Goal: Task Accomplishment & Management: Complete application form

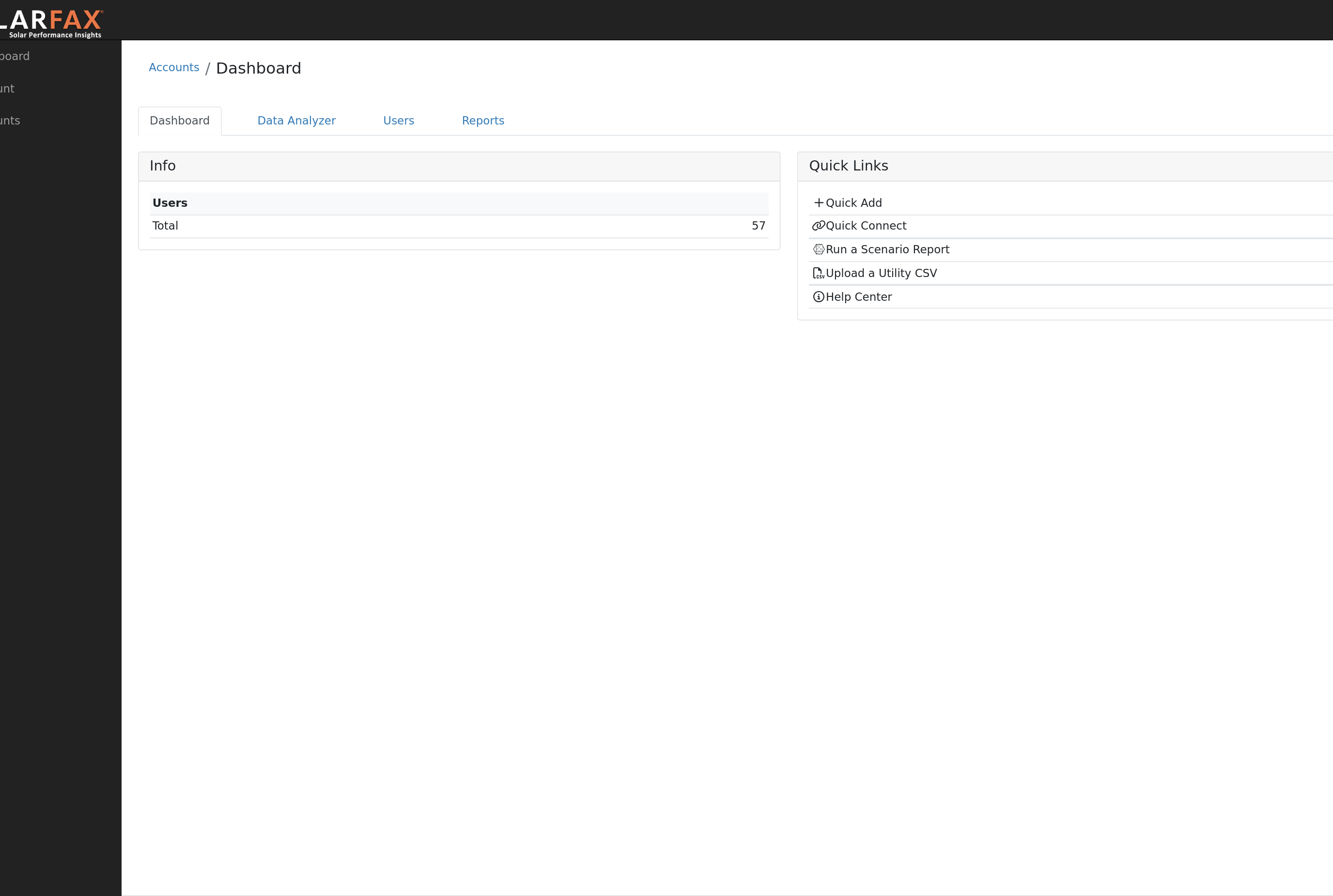
click at [262, 81] on link "Users" at bounding box center [279, 74] width 34 height 18
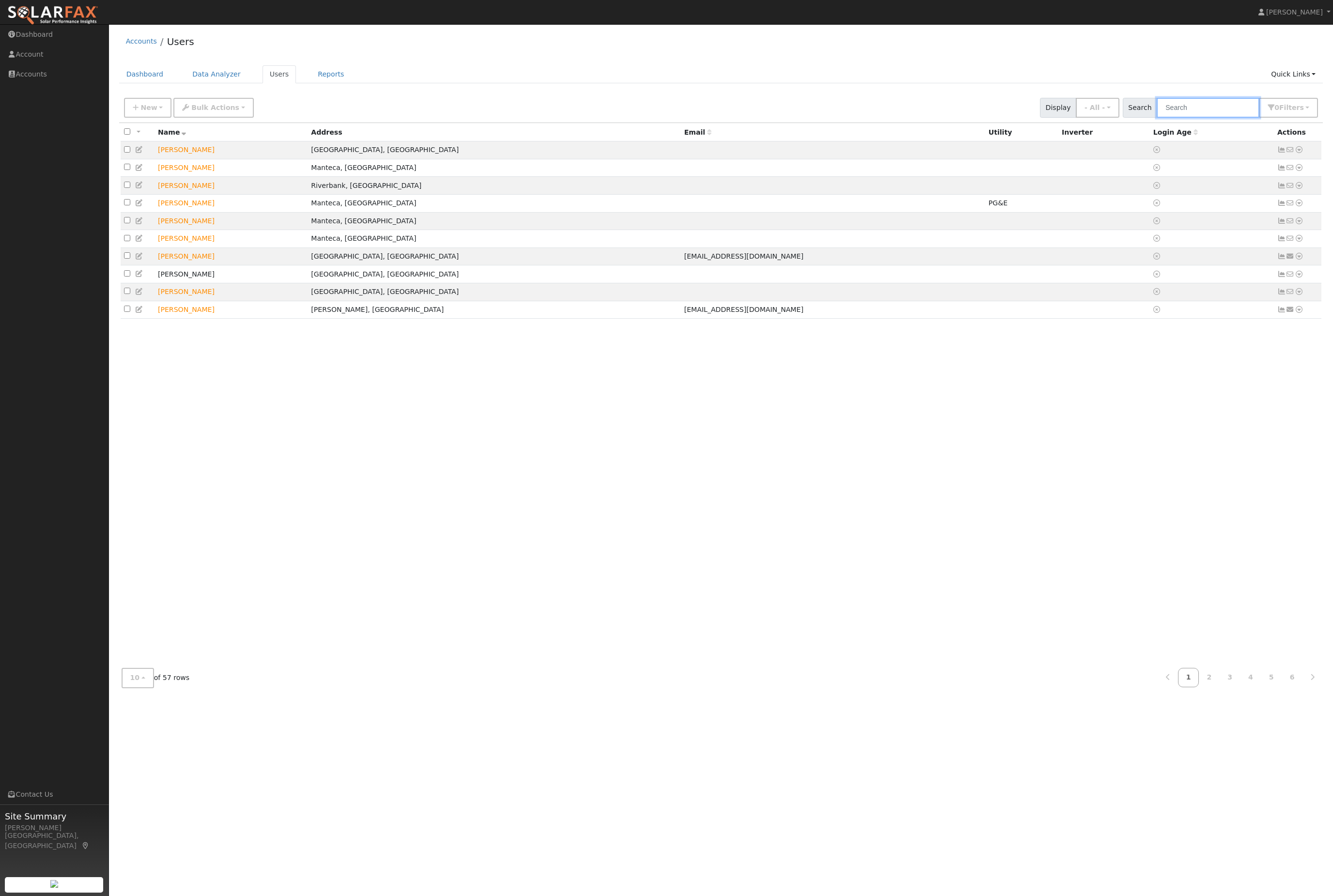
click at [1207, 118] on input "text" at bounding box center [1208, 107] width 103 height 20
click at [1301, 84] on link "Quick Links" at bounding box center [1292, 74] width 59 height 18
click at [1263, 115] on link "Quick Connect" at bounding box center [1274, 110] width 99 height 13
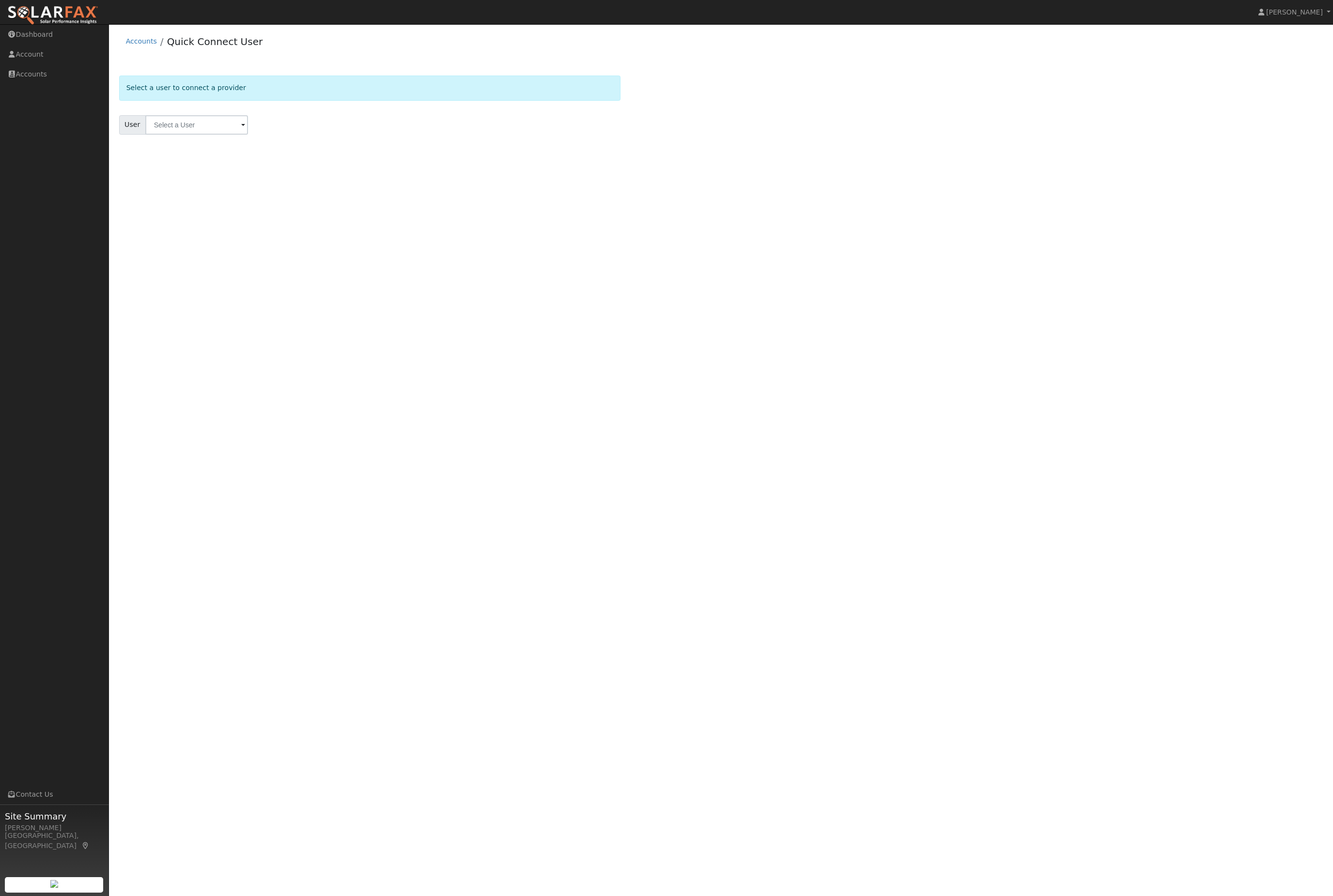
click at [49, 42] on link "Dashboard" at bounding box center [55, 34] width 109 height 20
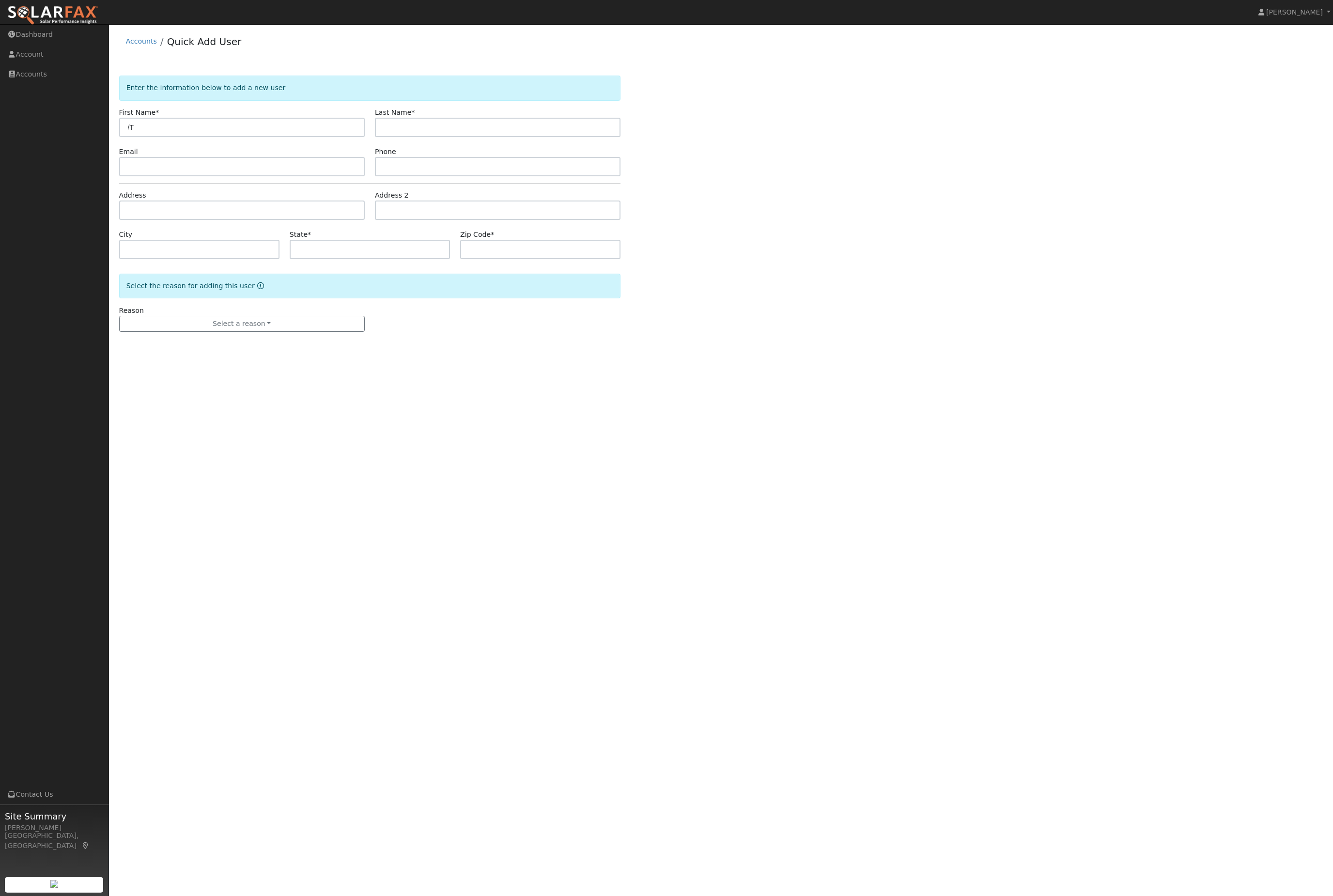
type input "/"
type input "t"
type input "Tedd"
type input "Romano"
paste input "TCR4X4@aol.com"
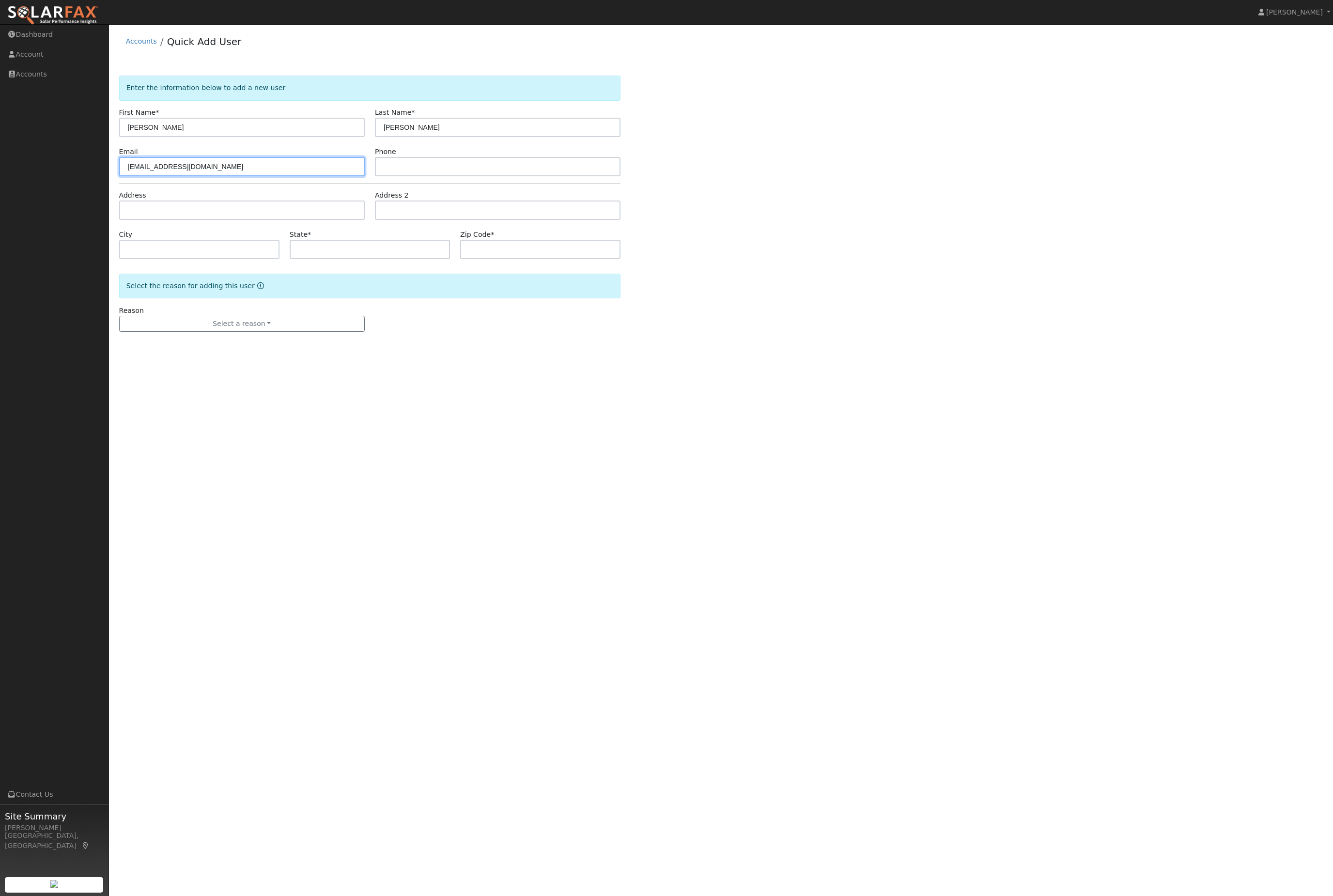
type input "TCR4X4@aol.com"
click at [485, 176] on input "text" at bounding box center [497, 166] width 246 height 19
paste input "925-383-6423"
type input "925-383-6423"
click at [244, 220] on input "text" at bounding box center [241, 210] width 246 height 19
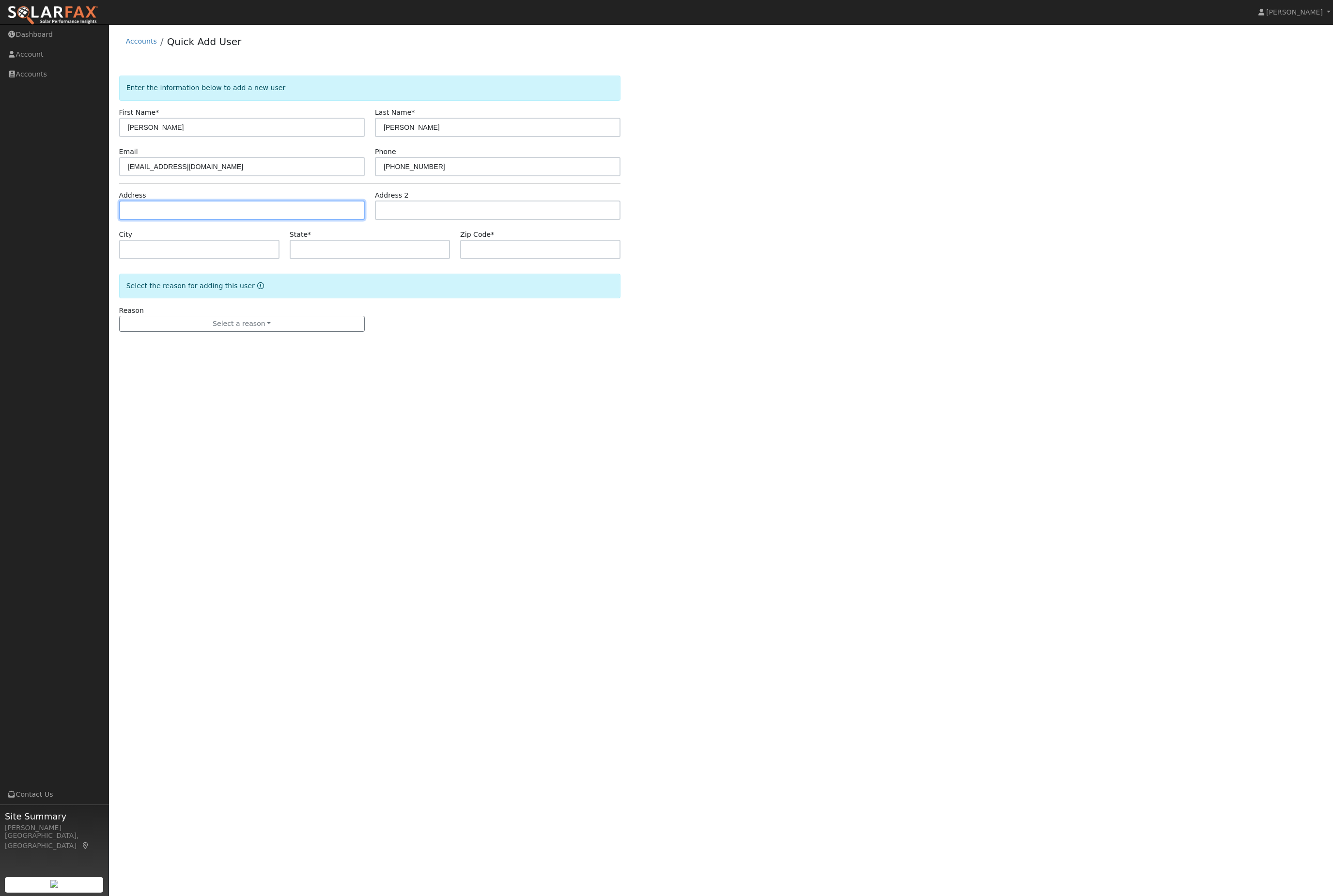
paste input "2557 Hart Vickson Lane Valley Springs 95252"
type input "2557 Hart Vickson Lane"
type input "Valley Springs"
type input "CA"
type input "95252"
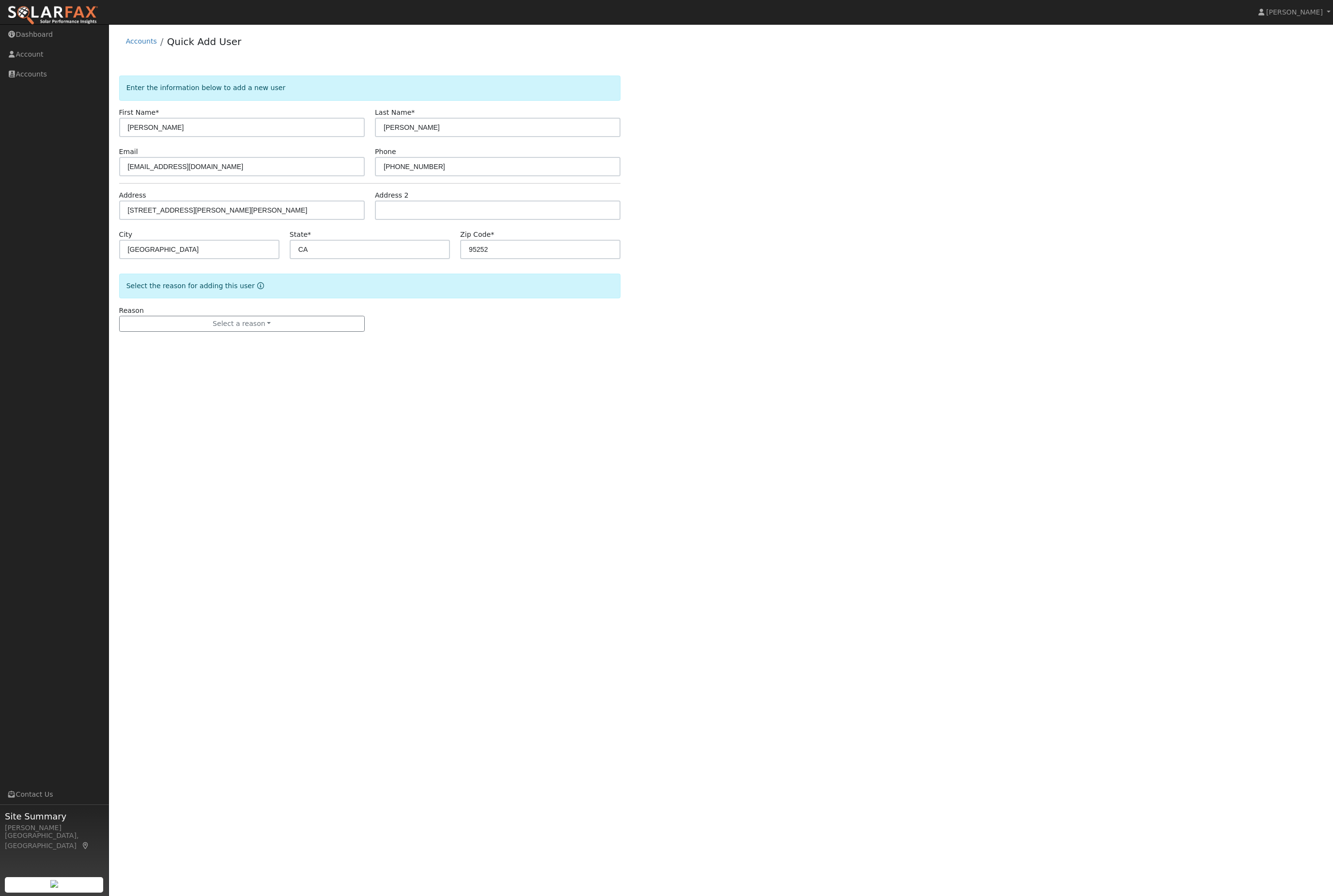
click at [267, 332] on button "Select a reason" at bounding box center [241, 324] width 246 height 17
click at [182, 352] on link "New lead" at bounding box center [173, 345] width 107 height 13
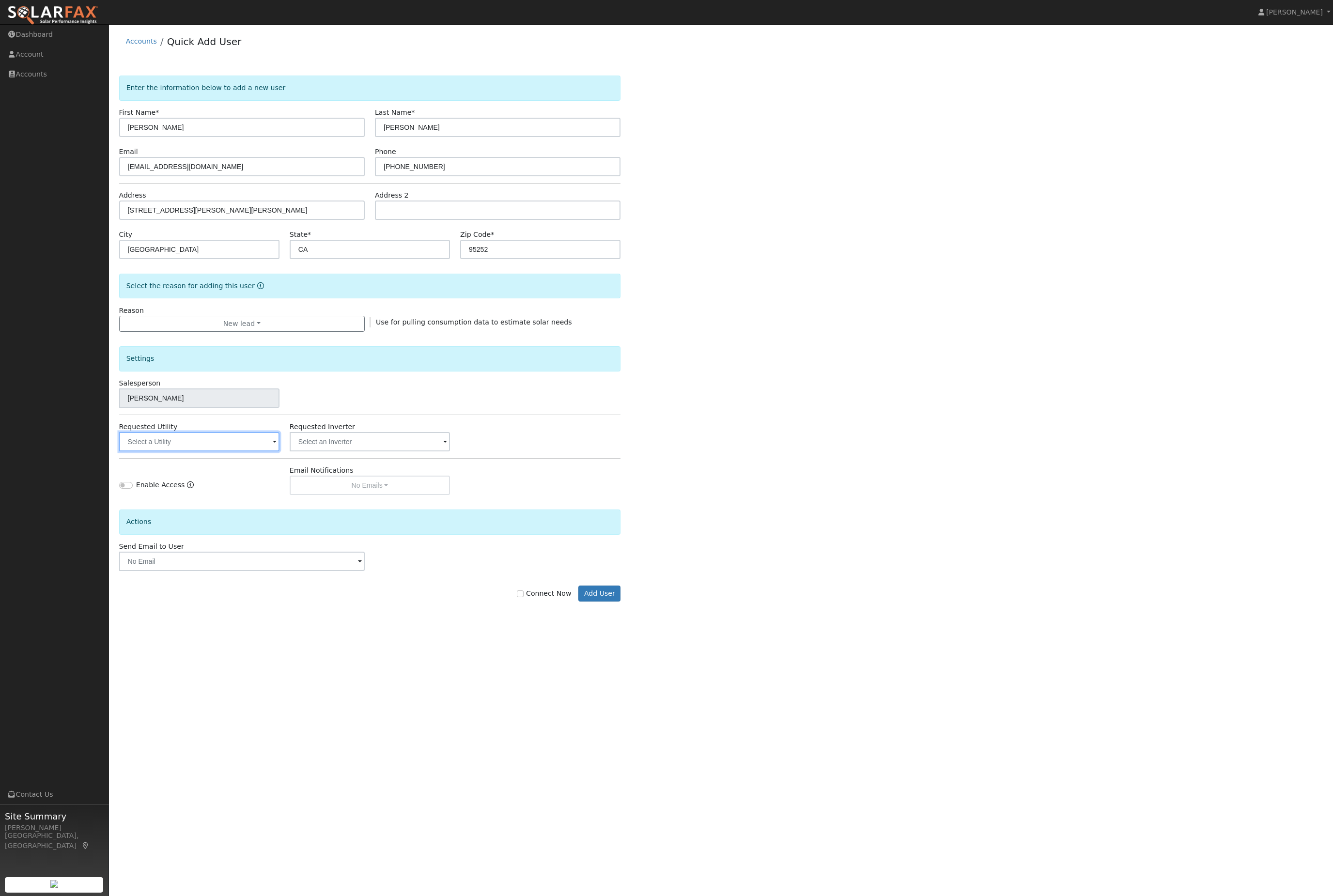
click at [200, 452] on input "text" at bounding box center [199, 442] width 160 height 19
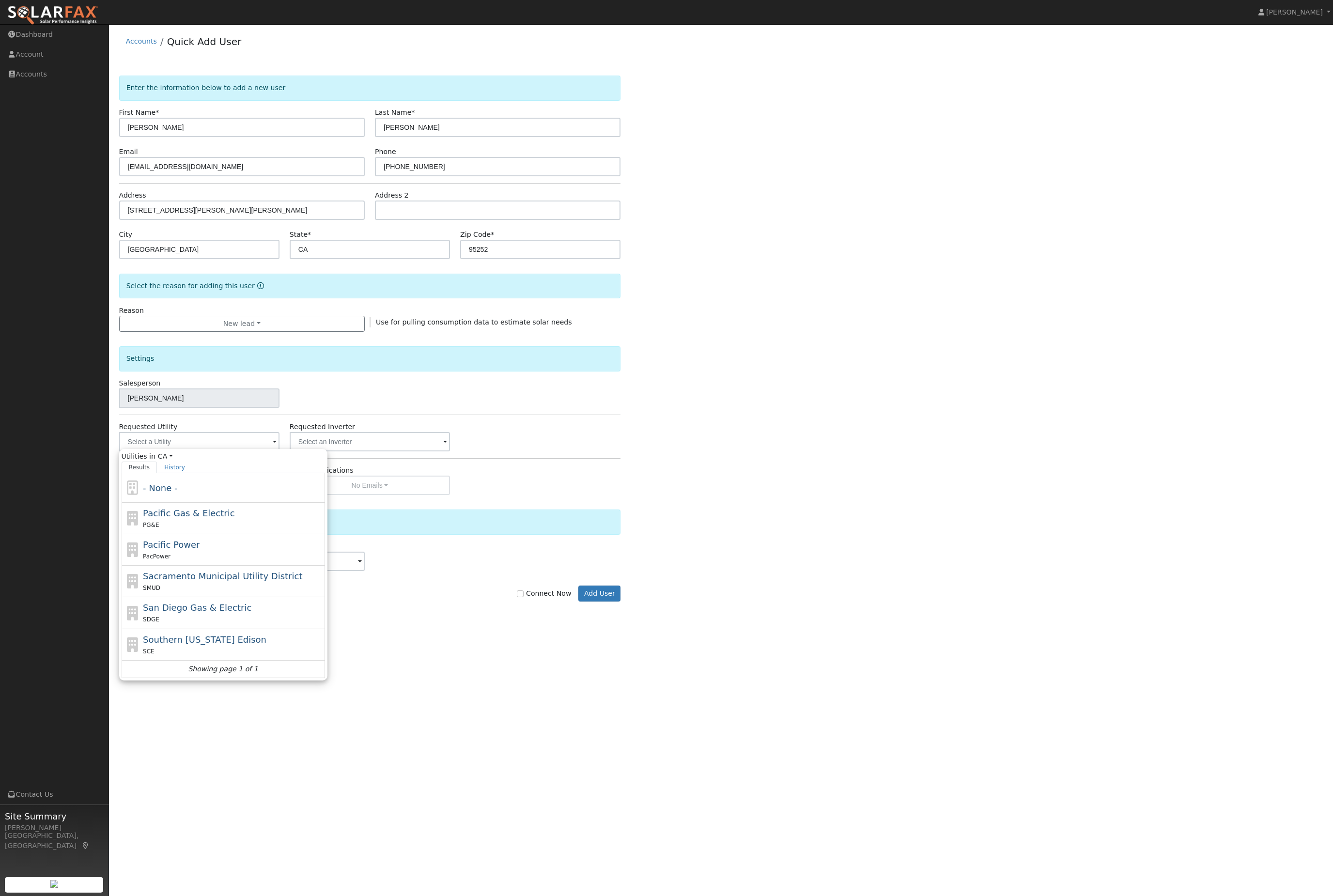
click at [246, 565] on div "Pacific Power PacPower" at bounding box center [223, 550] width 203 height 32
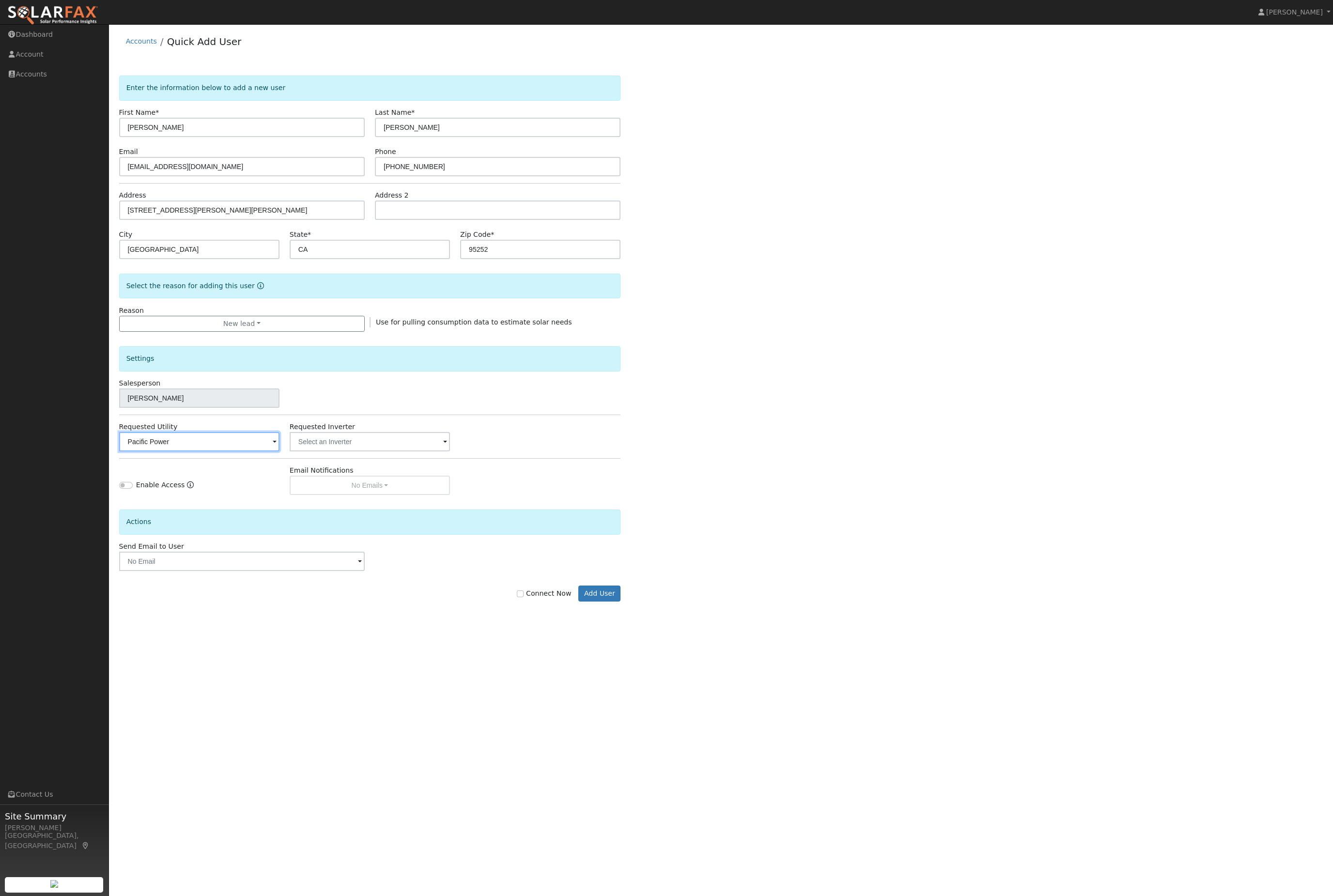
click at [232, 452] on input "Pacific Power" at bounding box center [199, 442] width 160 height 19
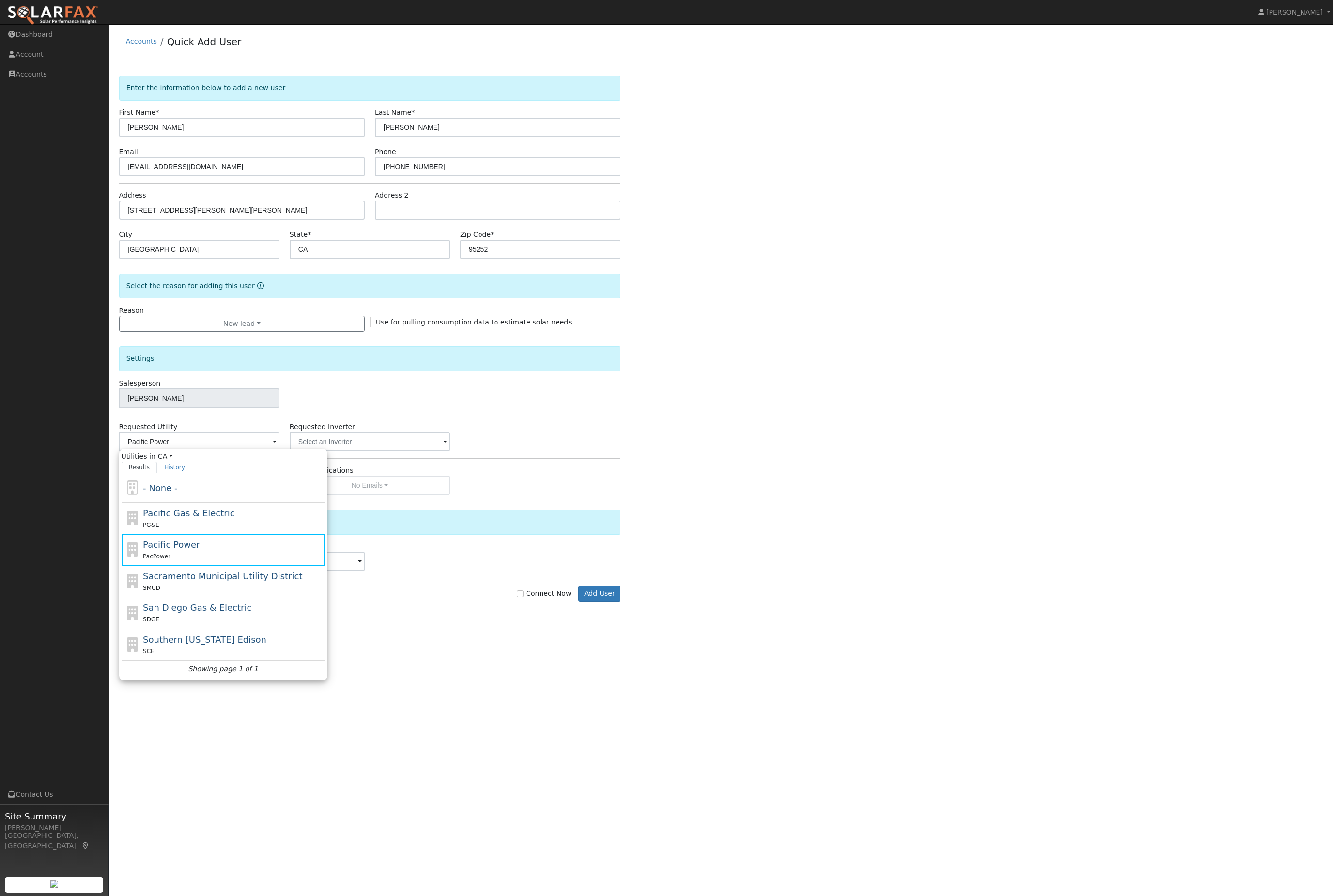
click at [254, 530] on div "Pacific Gas & Electric PG&E" at bounding box center [232, 518] width 180 height 23
type input "Pacific Gas & Electric"
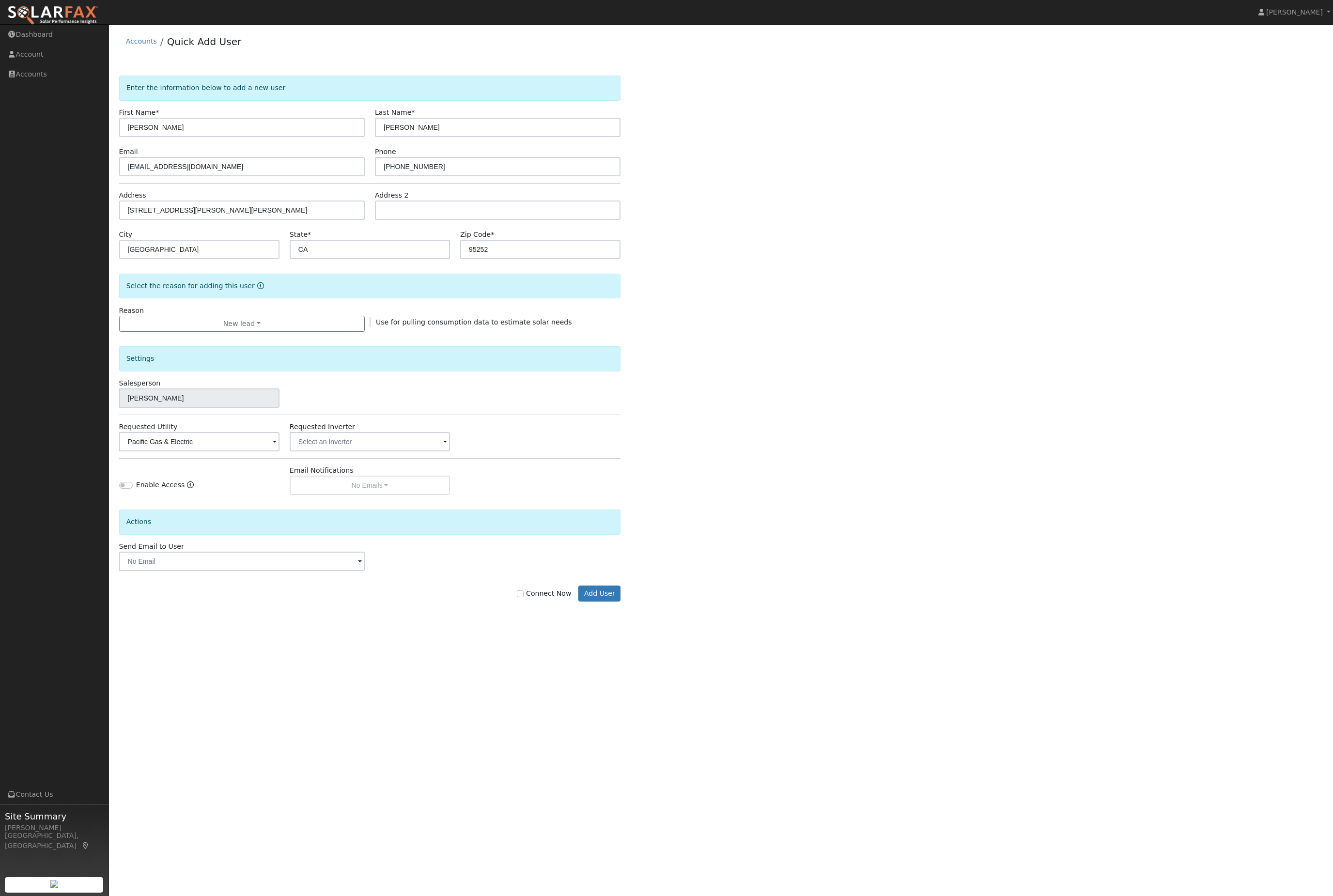
click at [529, 599] on label "Connect Now" at bounding box center [544, 593] width 55 height 11
click at [524, 597] on input "Connect Now" at bounding box center [520, 594] width 7 height 7
checkbox input "true"
click at [608, 602] on button "Add User" at bounding box center [600, 593] width 42 height 17
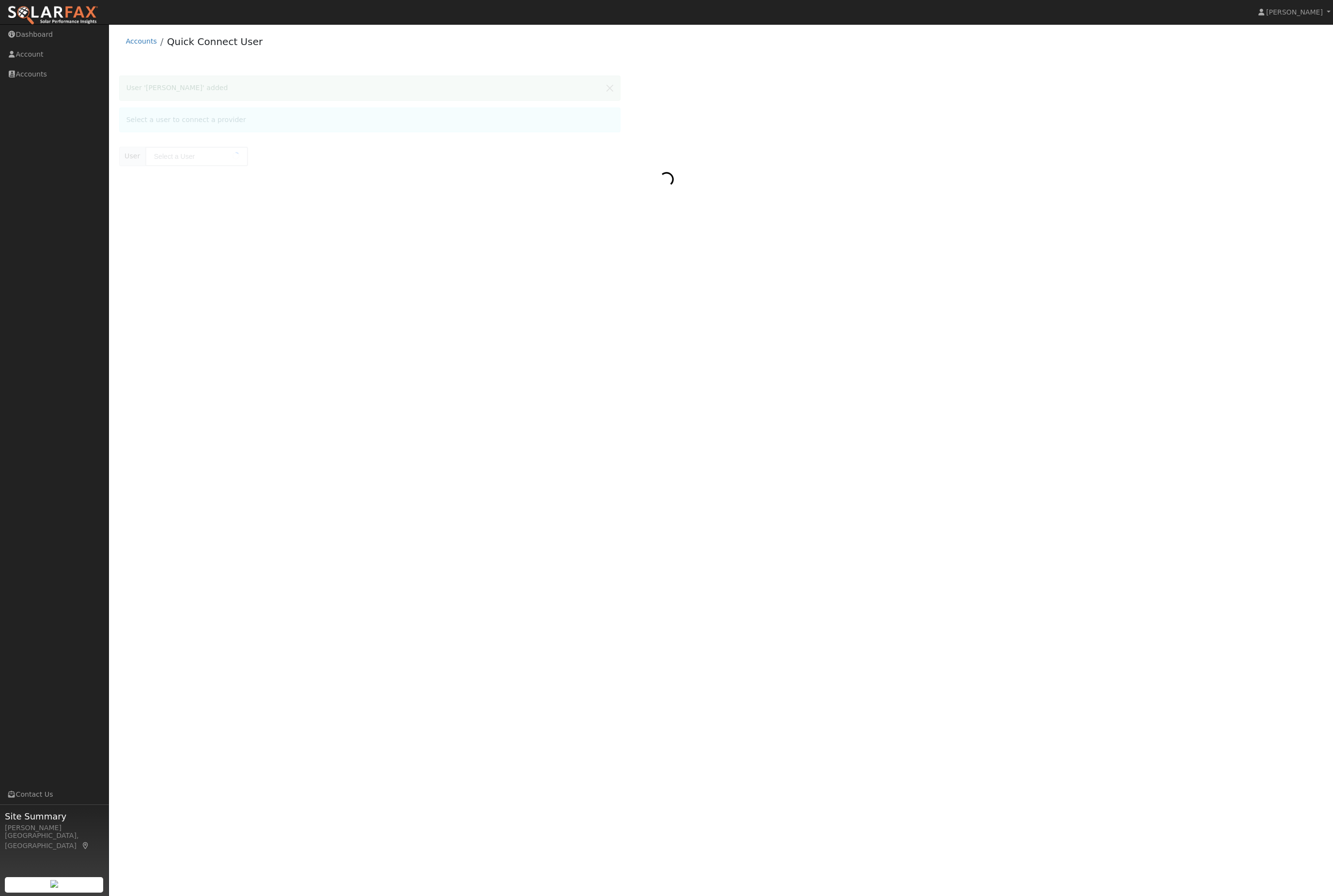
type input "[PERSON_NAME]"
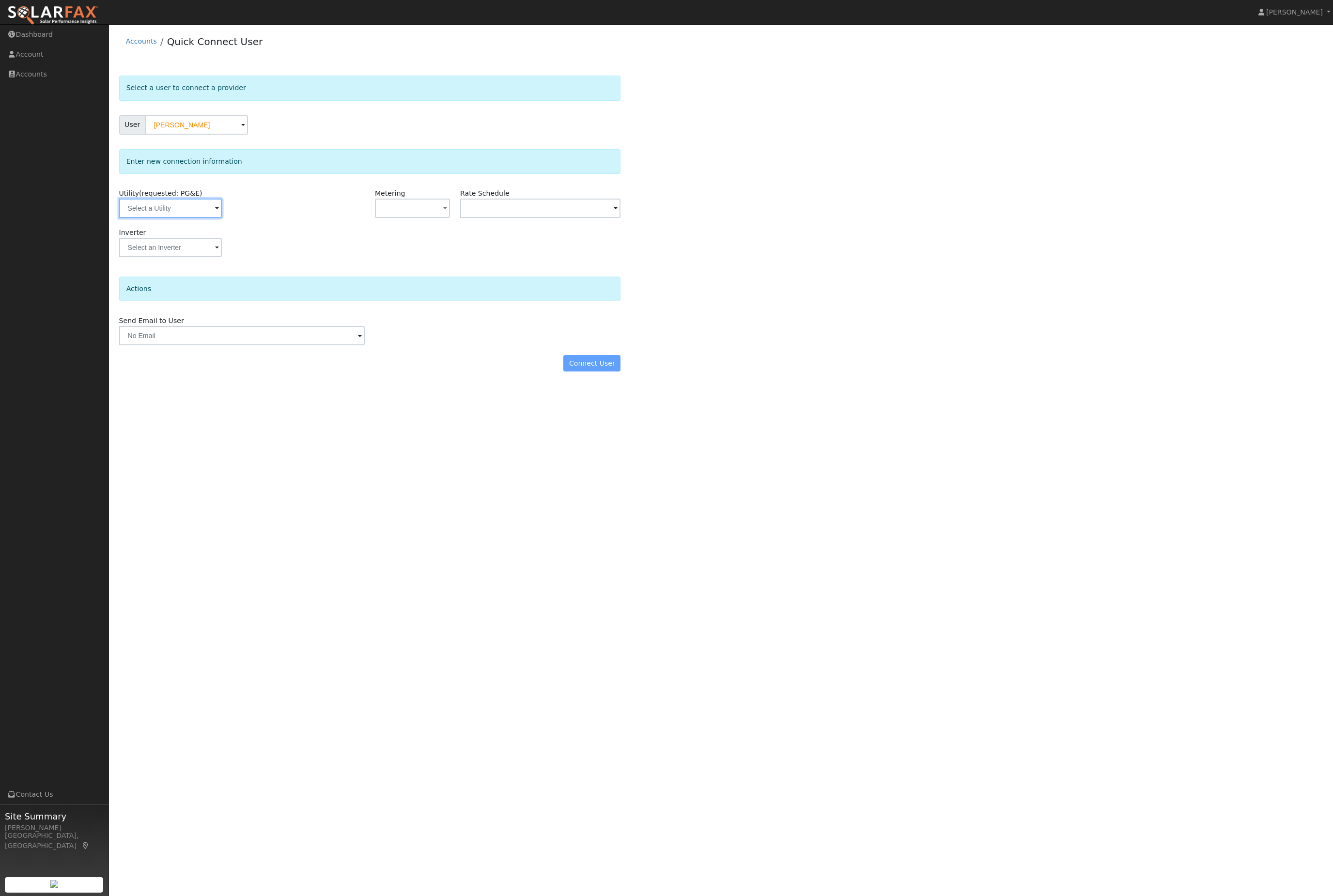
click at [187, 218] on input "text" at bounding box center [170, 209] width 103 height 19
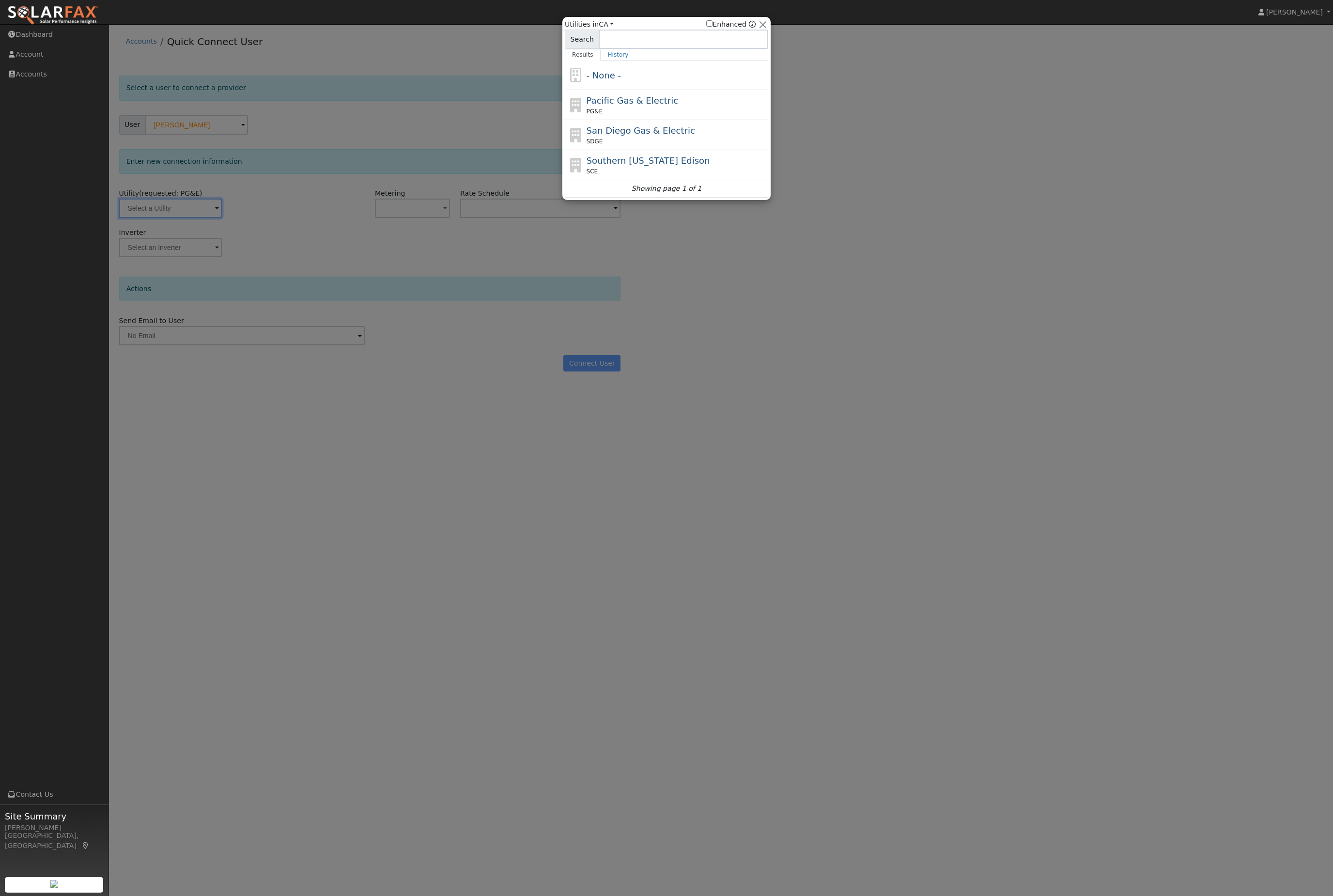
click at [660, 112] on div "PG&E" at bounding box center [676, 112] width 180 height 9
type input "PG&E"
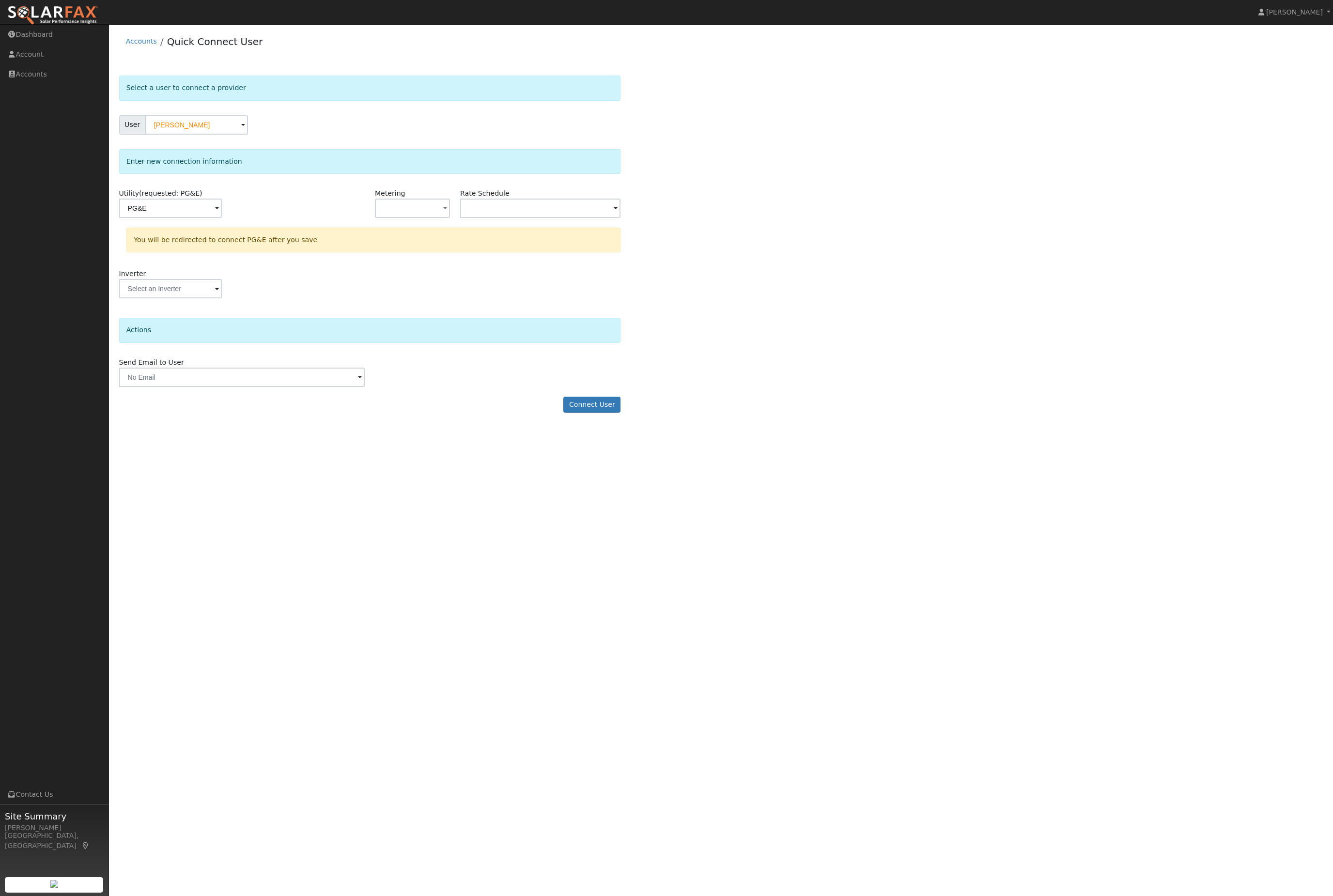
click at [423, 218] on button "button" at bounding box center [412, 209] width 75 height 19
click at [437, 273] on link "NBT" at bounding box center [410, 266] width 67 height 13
click at [573, 218] on input "text" at bounding box center [541, 209] width 160 height 19
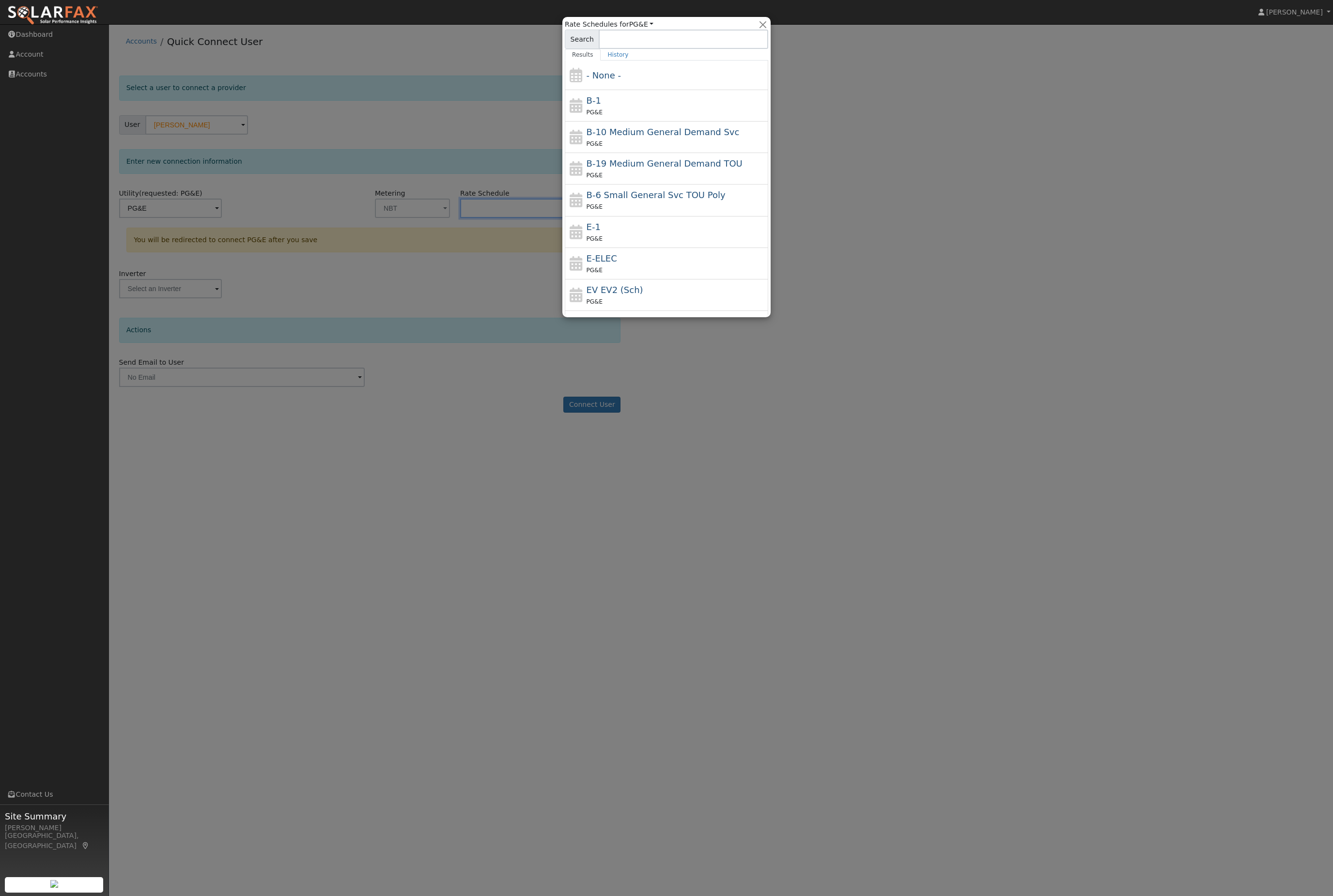
click at [661, 254] on div "E-ELEC PG&E" at bounding box center [676, 263] width 180 height 23
type input "E-ELEC"
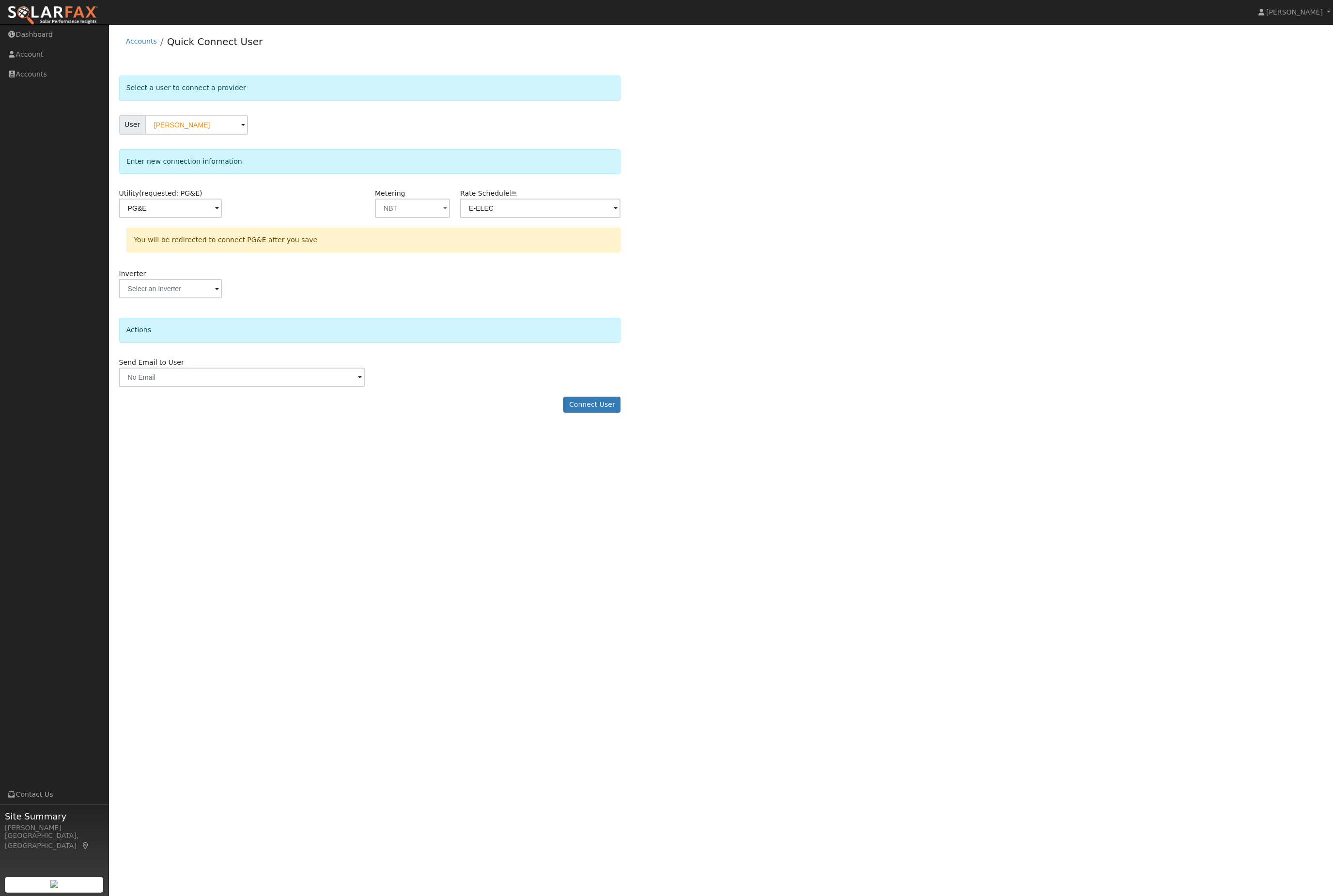
click at [608, 413] on button "Connect User" at bounding box center [592, 404] width 57 height 17
